Goal: Task Accomplishment & Management: Use online tool/utility

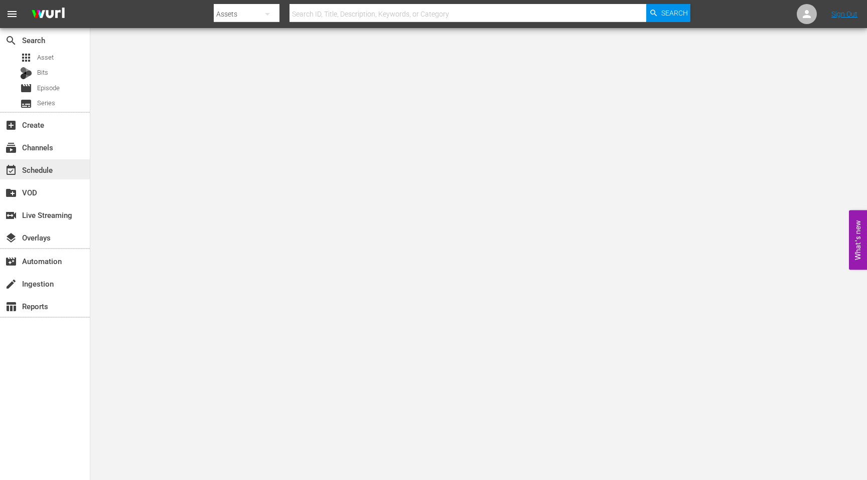
click at [45, 173] on div "event_available Schedule" at bounding box center [28, 168] width 56 height 9
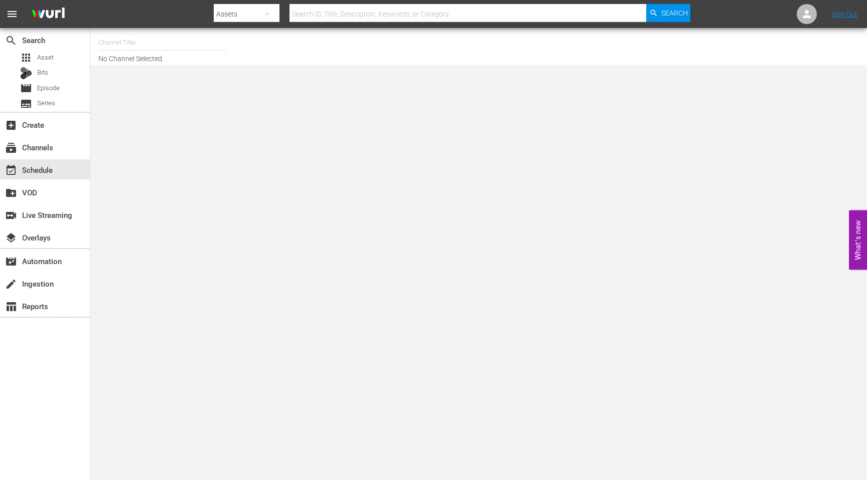
click at [169, 45] on input "text" at bounding box center [162, 43] width 128 height 24
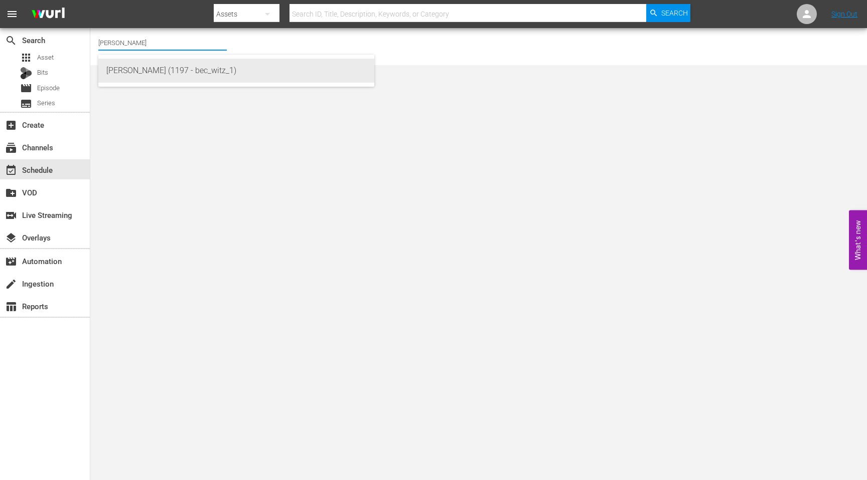
click at [148, 73] on div "[PERSON_NAME] (1197 - bec_witz_1)" at bounding box center [236, 71] width 260 height 24
type input "[PERSON_NAME] (1197 - bec_witz_1)"
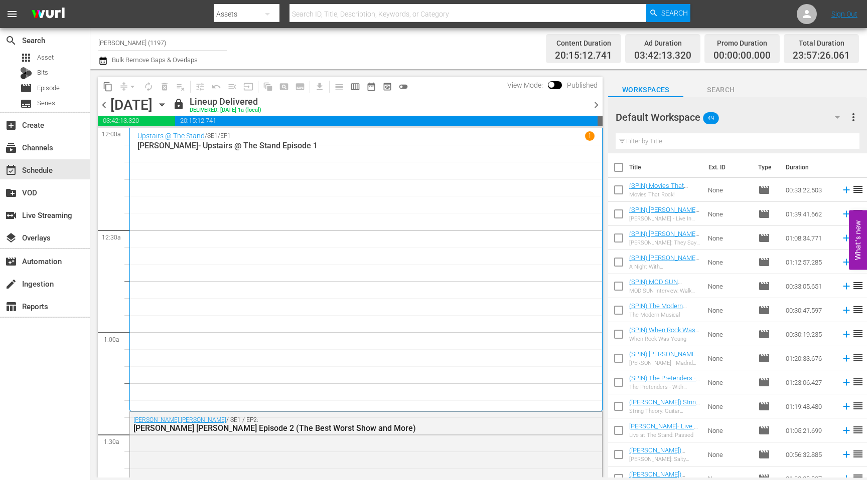
click at [594, 105] on span "chevron_right" at bounding box center [596, 105] width 13 height 13
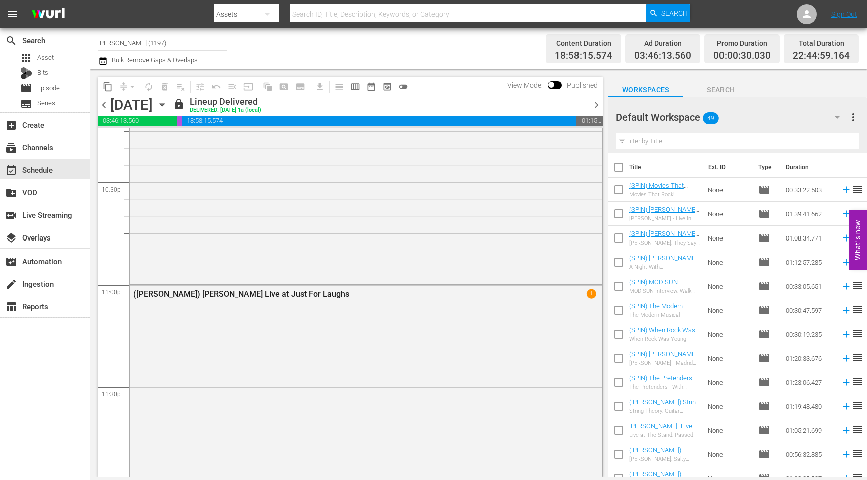
scroll to position [4551, 0]
click at [594, 102] on span "chevron_right" at bounding box center [596, 105] width 13 height 13
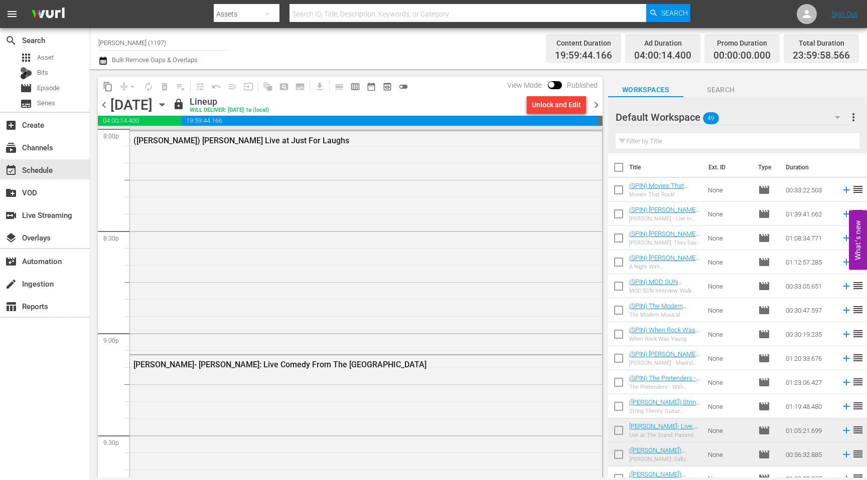
scroll to position [4071, 0]
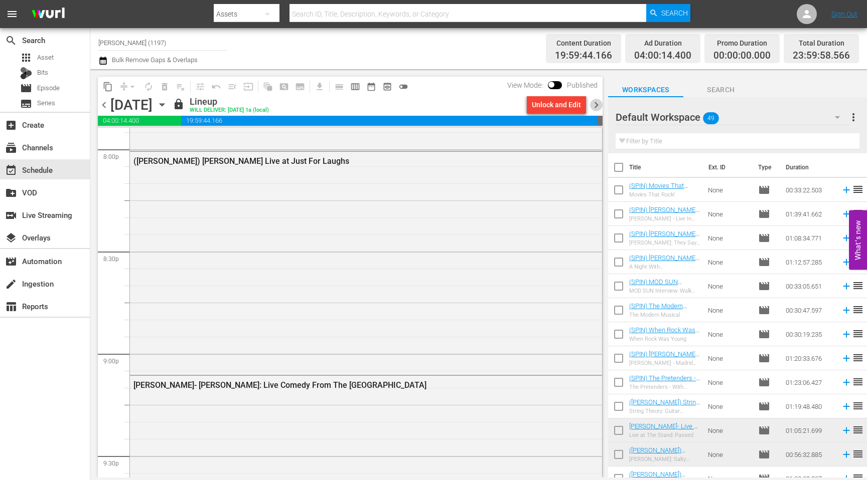
click at [594, 106] on span "chevron_right" at bounding box center [596, 105] width 13 height 13
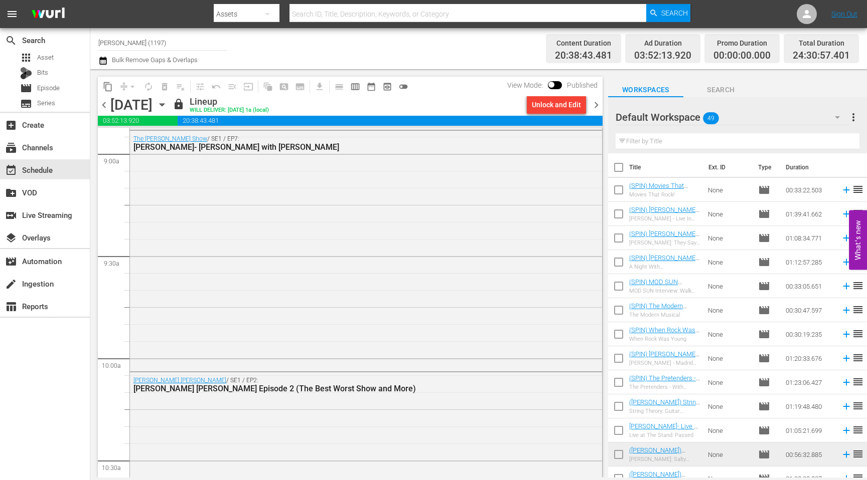
scroll to position [1912, 0]
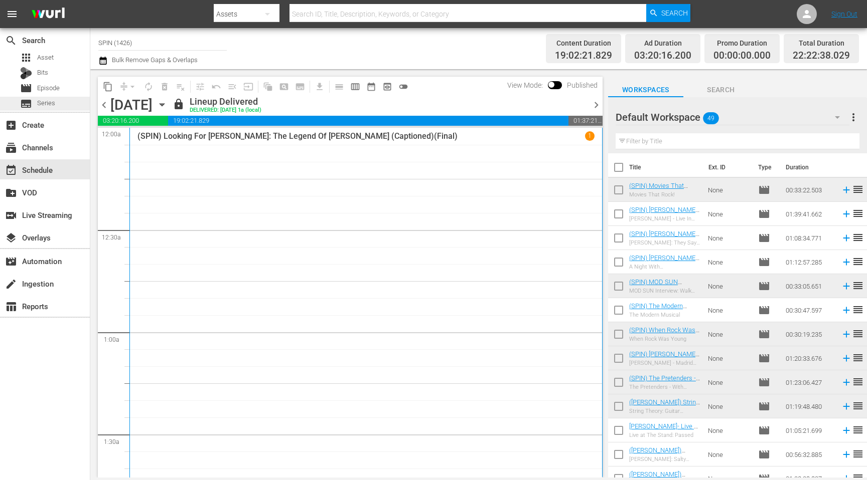
click at [50, 99] on span "Series" at bounding box center [46, 103] width 18 height 10
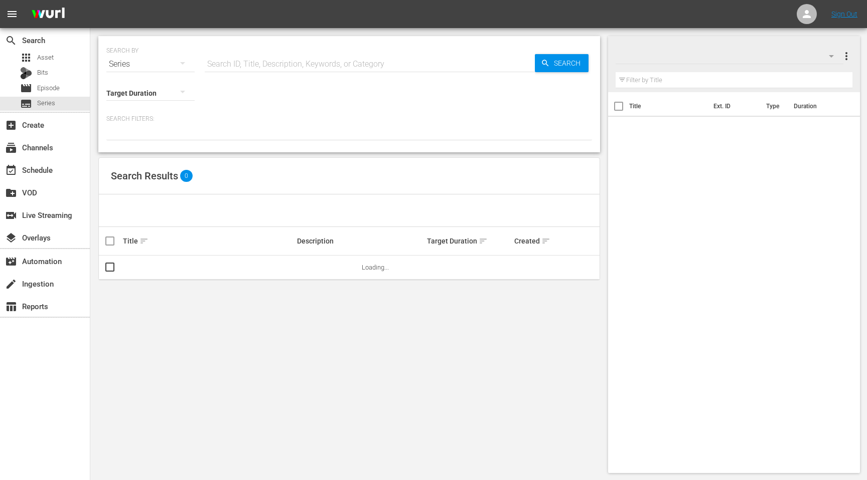
click at [223, 65] on input "text" at bounding box center [370, 64] width 330 height 24
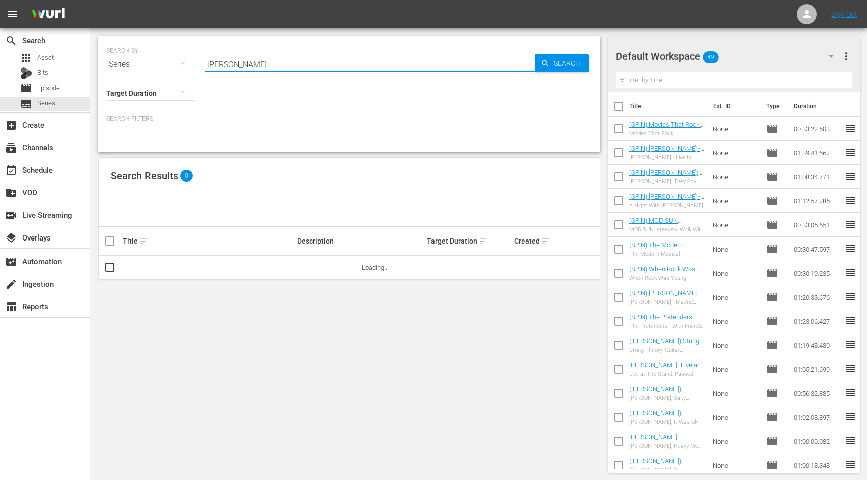
type input "[PERSON_NAME]"
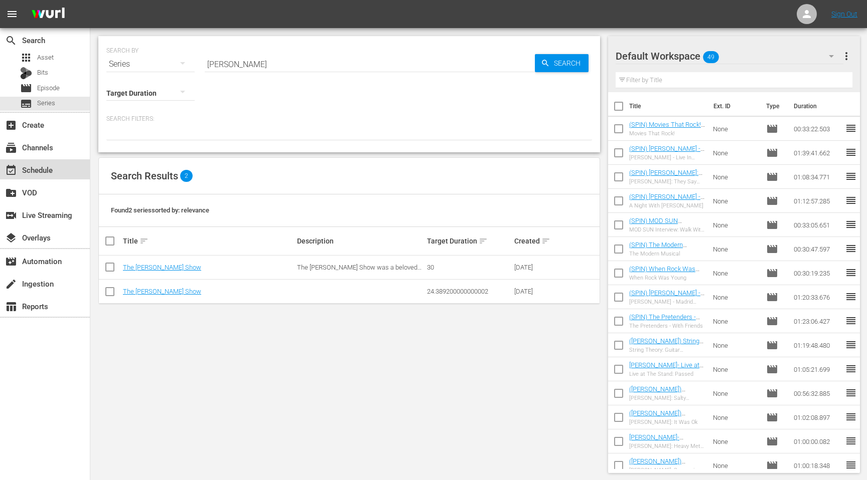
click at [68, 172] on div "event_available Schedule" at bounding box center [45, 169] width 90 height 20
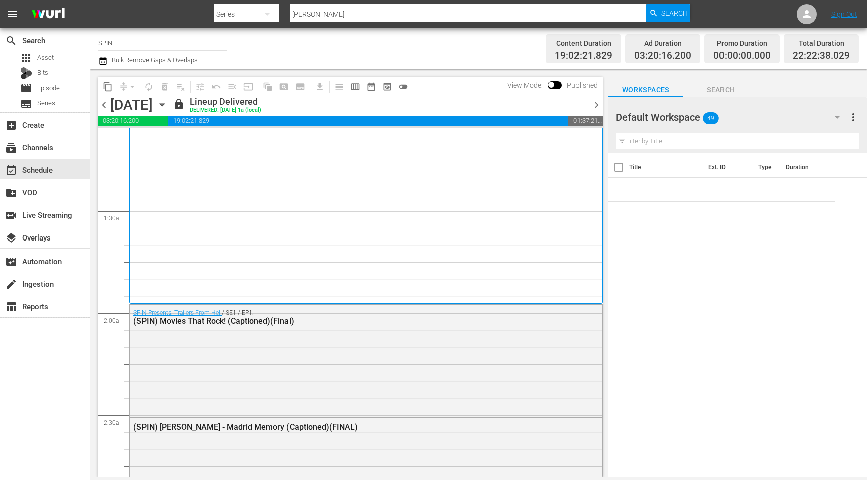
scroll to position [229, 0]
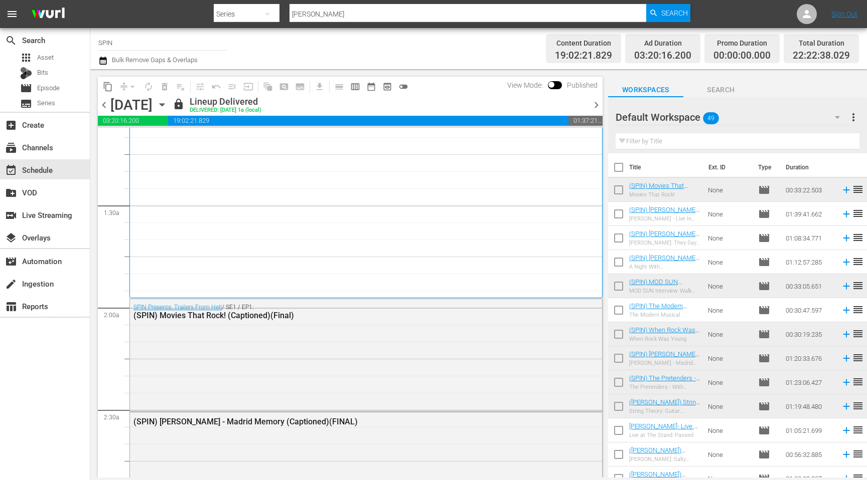
click at [162, 47] on input "SPIN" at bounding box center [162, 43] width 128 height 24
click at [163, 47] on input "SPIN" at bounding box center [162, 43] width 128 height 24
type input "S"
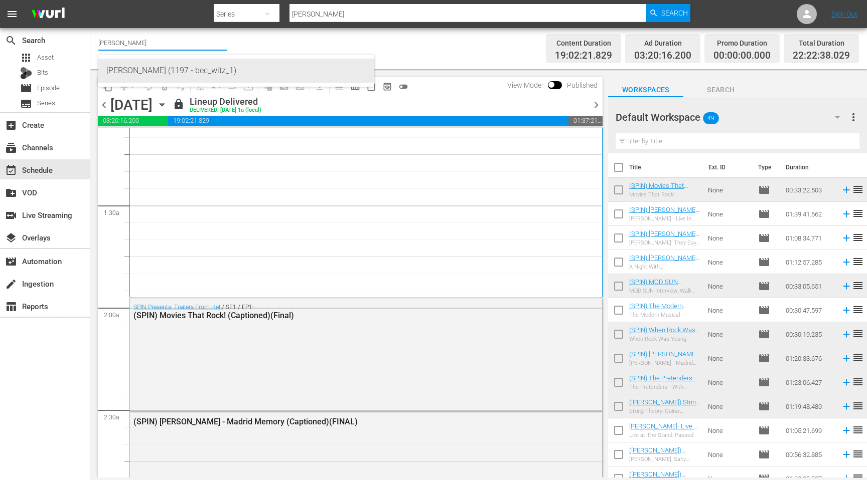
click at [146, 74] on div "[PERSON_NAME] (1197 - bec_witz_1)" at bounding box center [236, 71] width 260 height 24
type input "[PERSON_NAME] (1197 - bec_witz_1)"
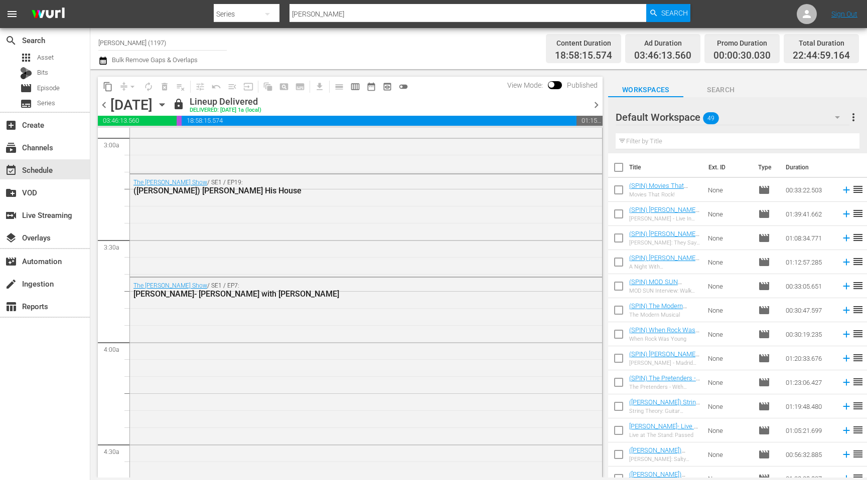
scroll to position [603, 0]
